Goal: Navigation & Orientation: Find specific page/section

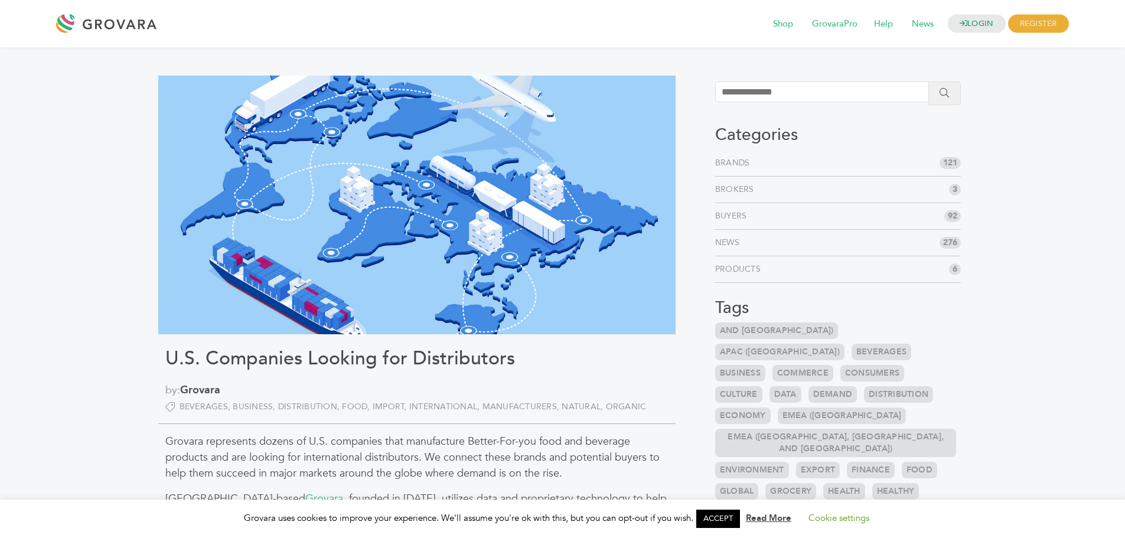
click at [726, 163] on link "Brands" at bounding box center [735, 163] width 40 height 12
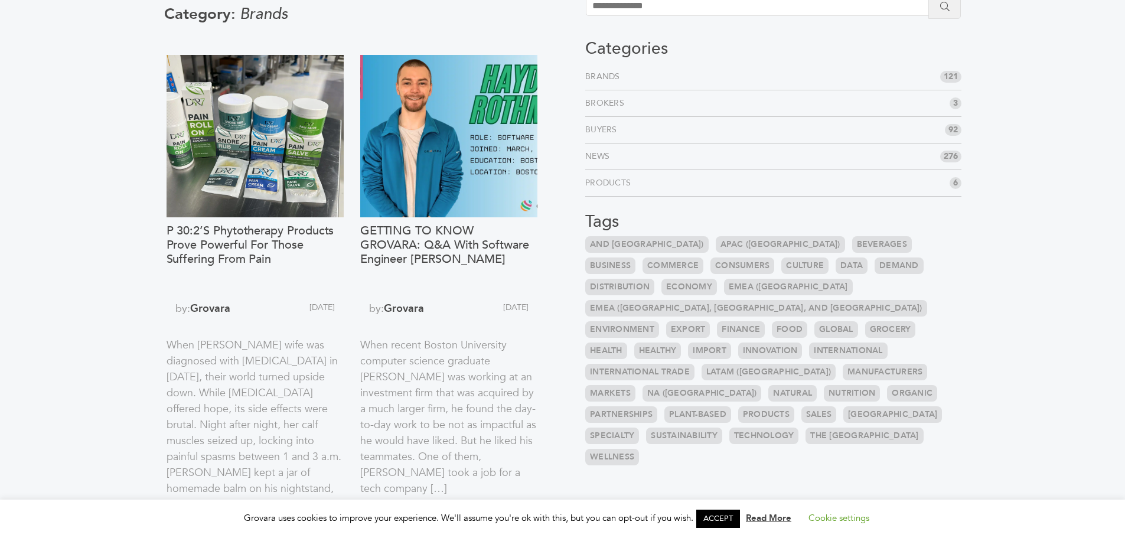
scroll to position [236, 0]
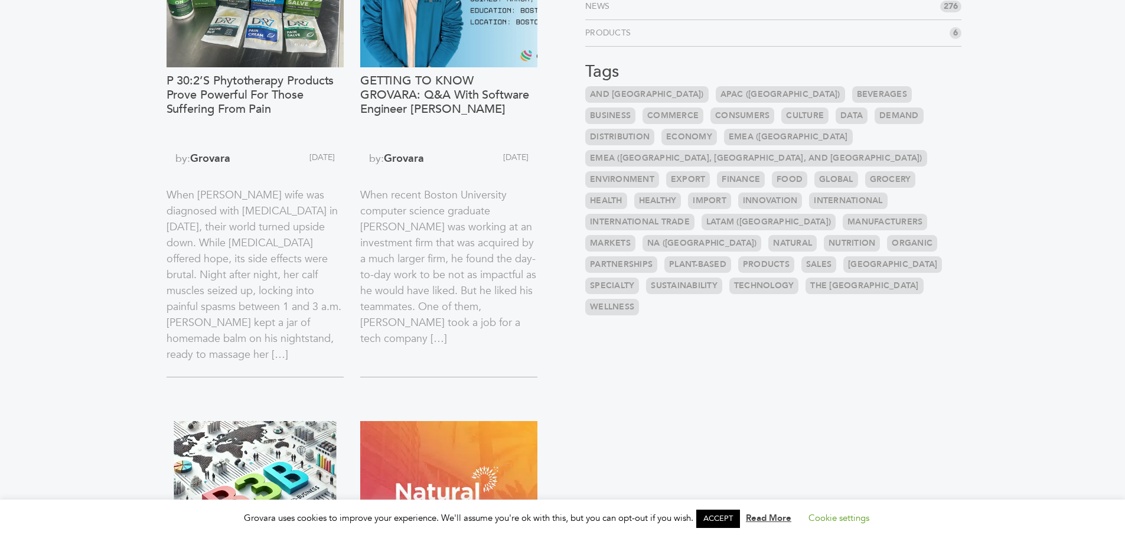
click at [724, 136] on link "EMEA ([GEOGRAPHIC_DATA]" at bounding box center [788, 137] width 129 height 17
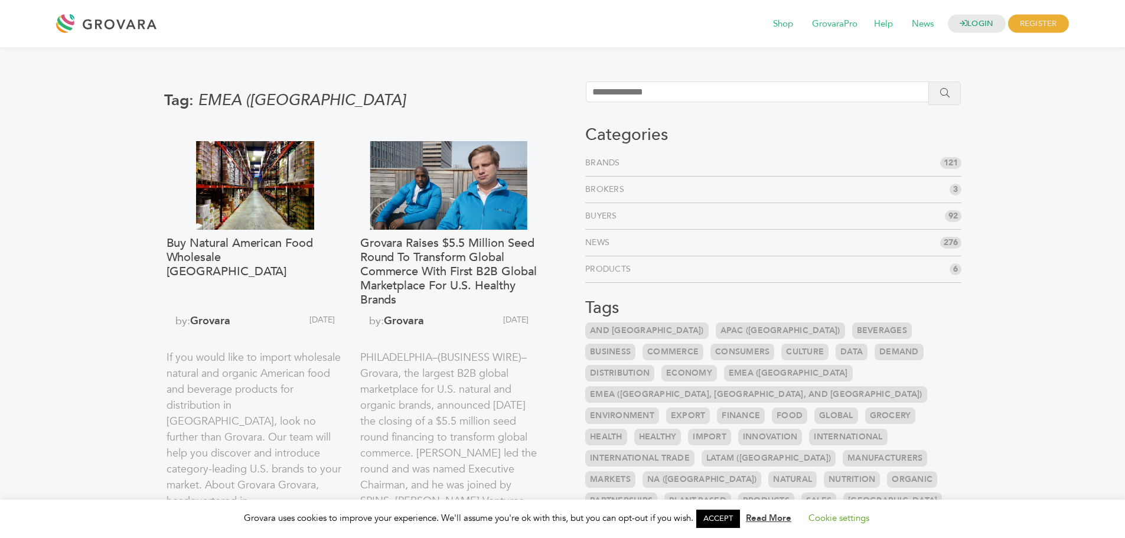
click at [605, 164] on link "Brands" at bounding box center [605, 163] width 40 height 12
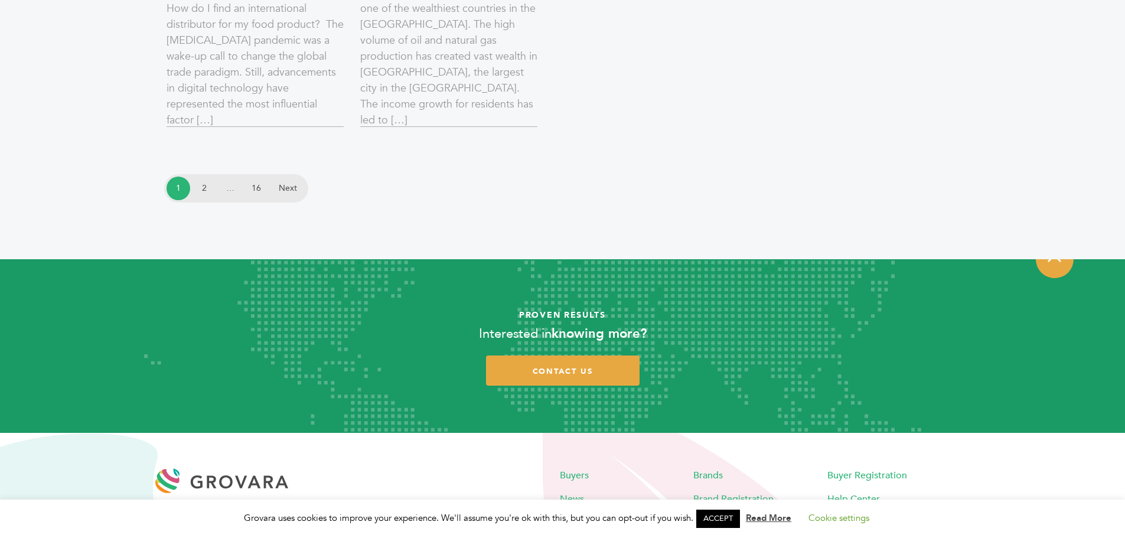
scroll to position [2020, 0]
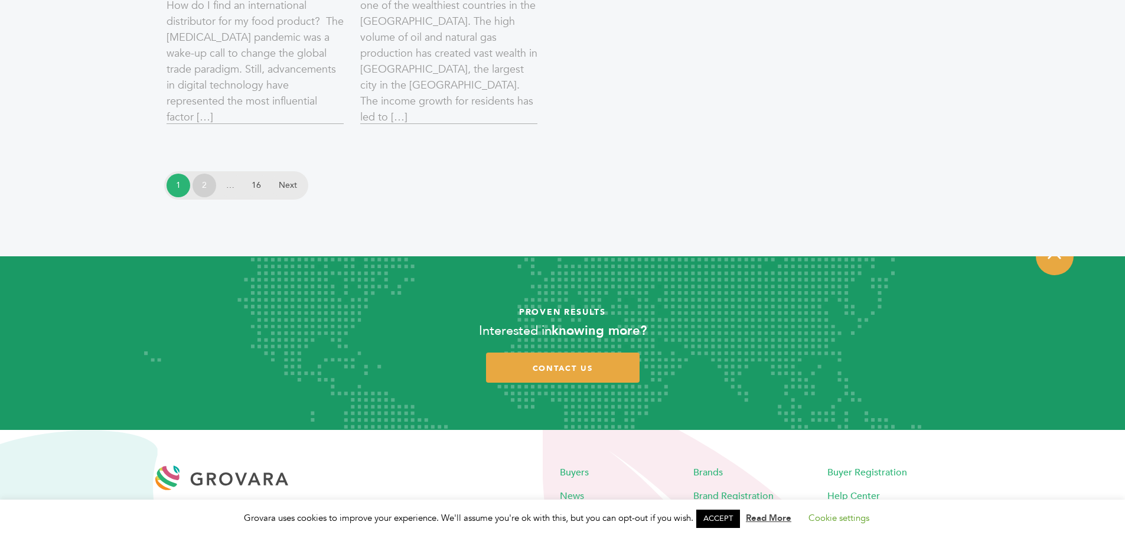
click at [199, 188] on link "2" at bounding box center [205, 186] width 24 height 24
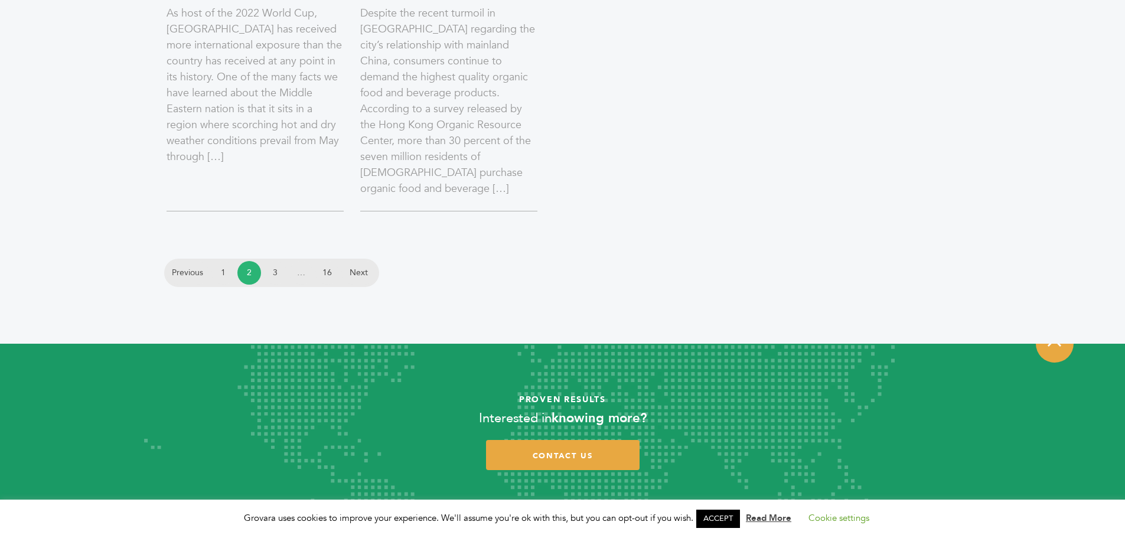
scroll to position [2048, 0]
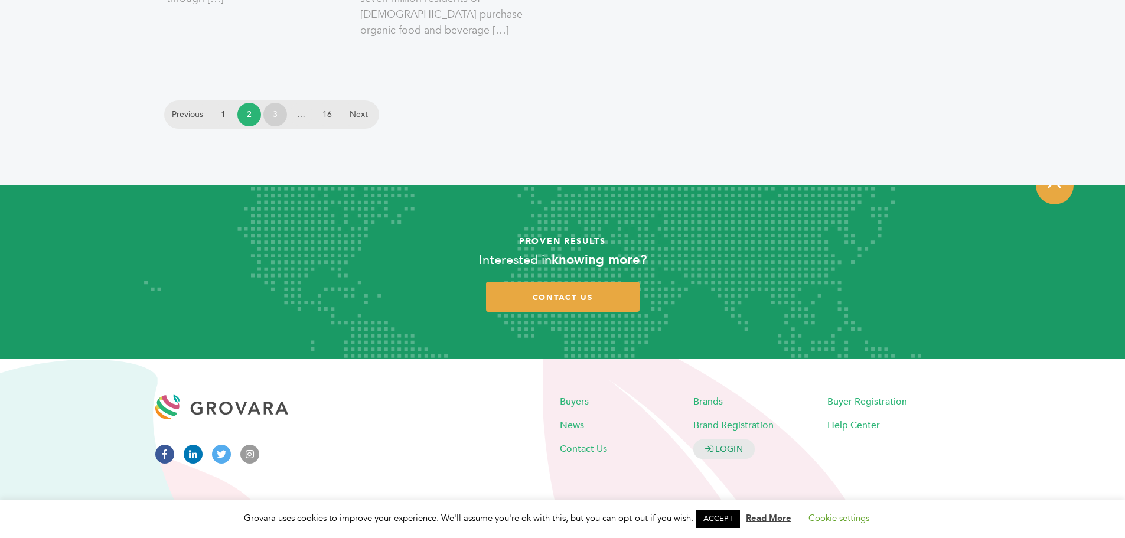
click at [273, 115] on link "3" at bounding box center [275, 115] width 24 height 24
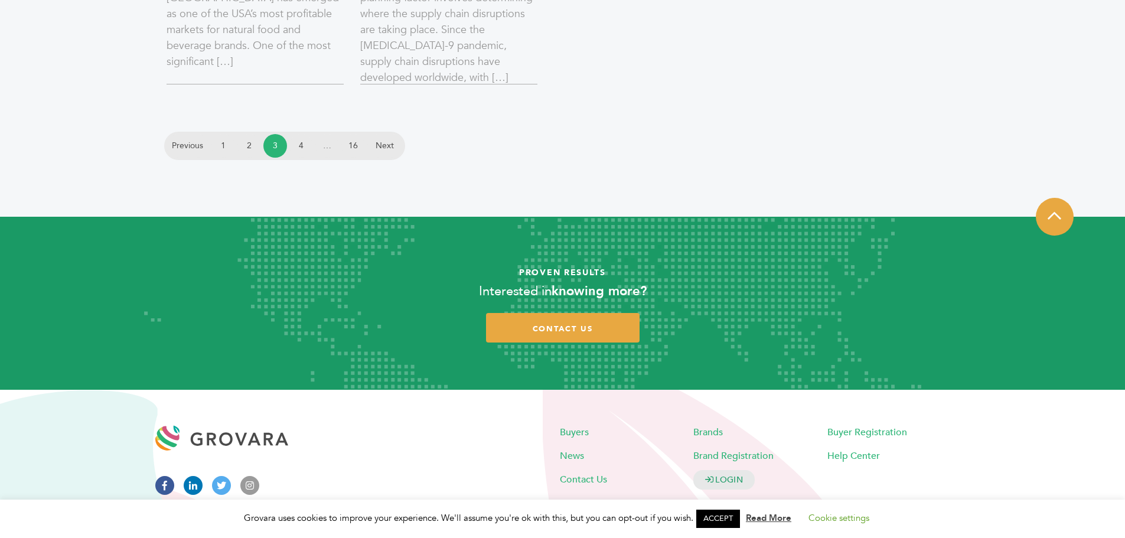
scroll to position [1719, 0]
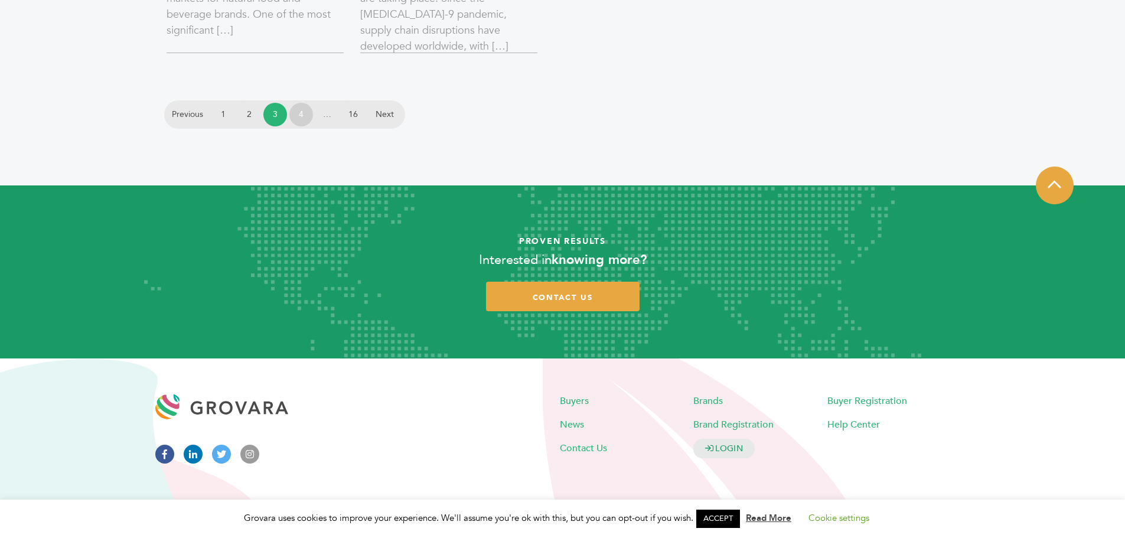
click at [300, 115] on link "4" at bounding box center [301, 115] width 24 height 24
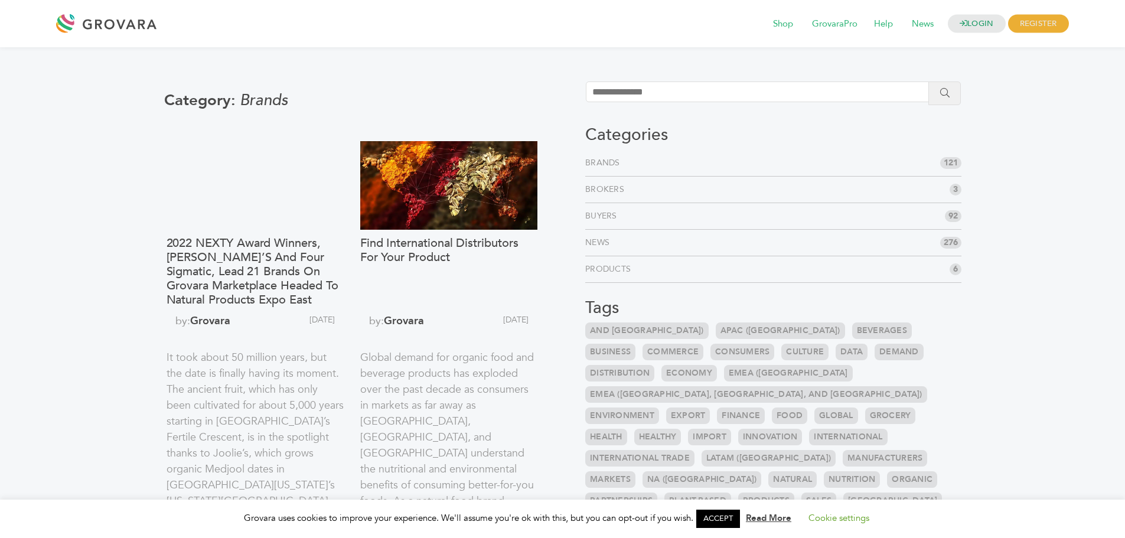
click at [718, 516] on link "ACCEPT" at bounding box center [718, 519] width 44 height 18
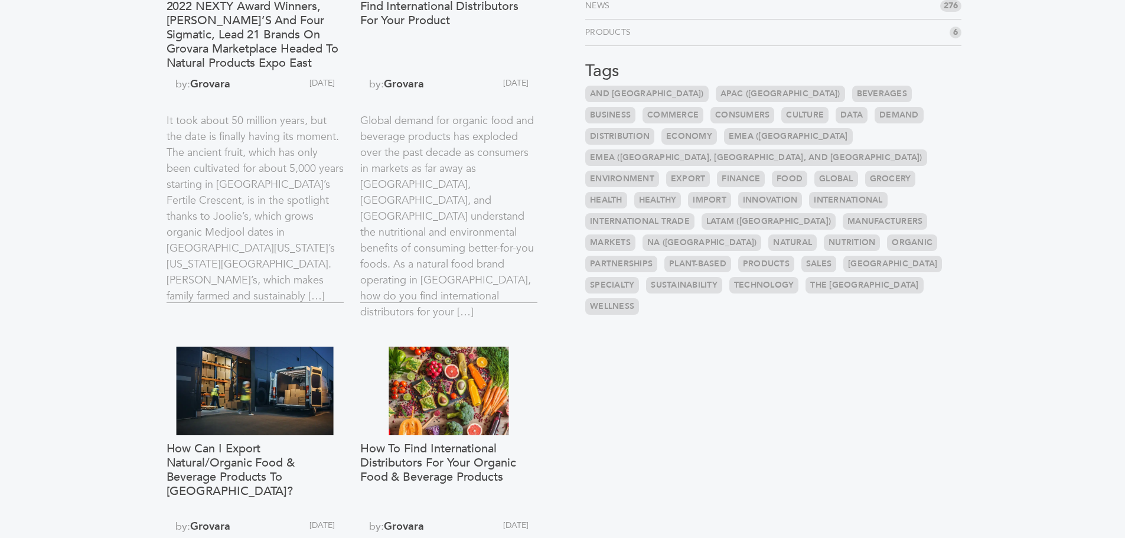
scroll to position [236, 0]
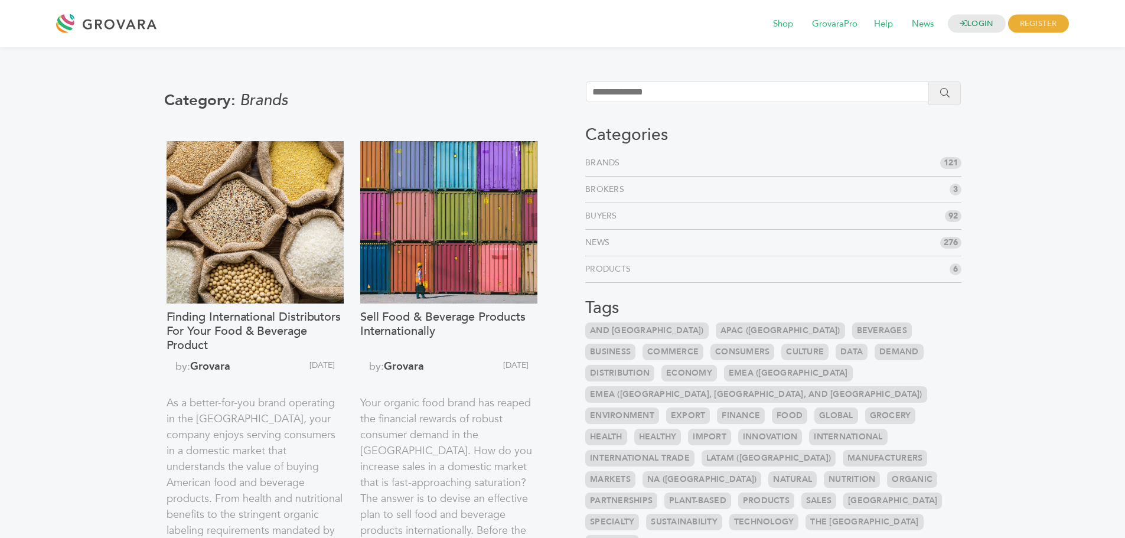
scroll to position [1696, 0]
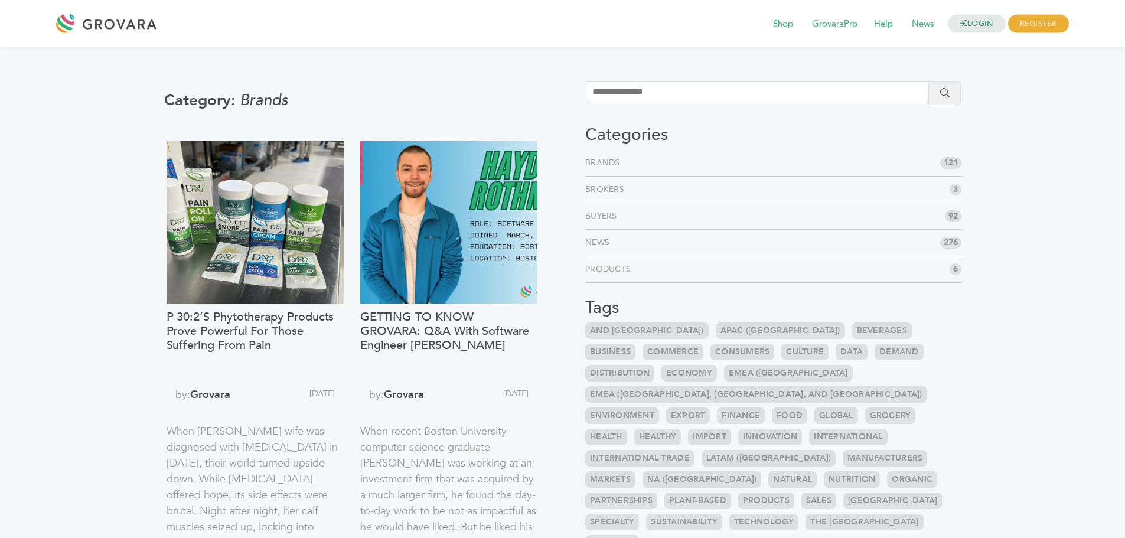
scroll to position [1739, 0]
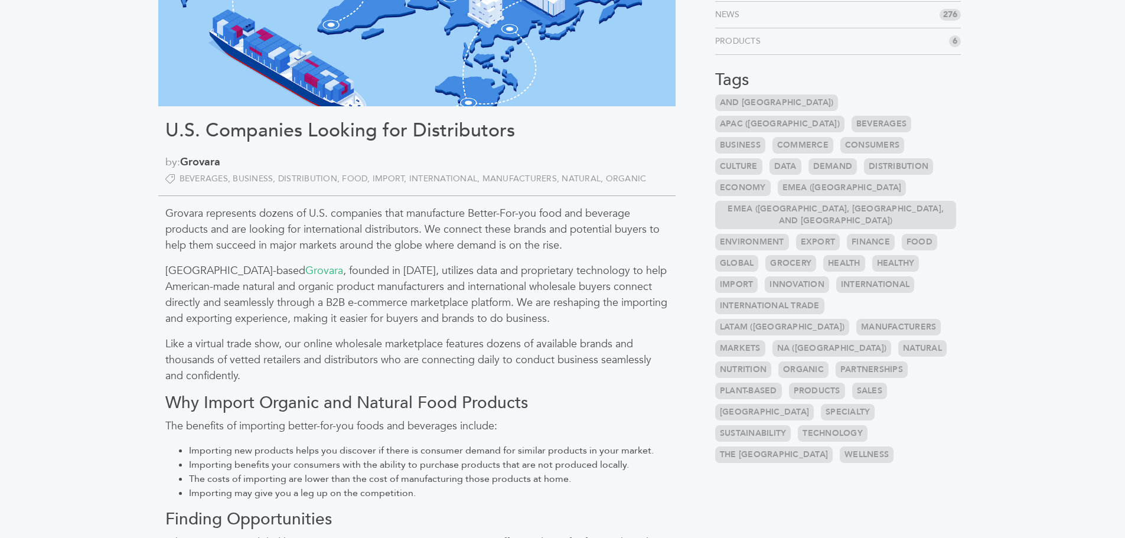
scroll to position [236, 0]
